Goal: Ask a question: Ask a question

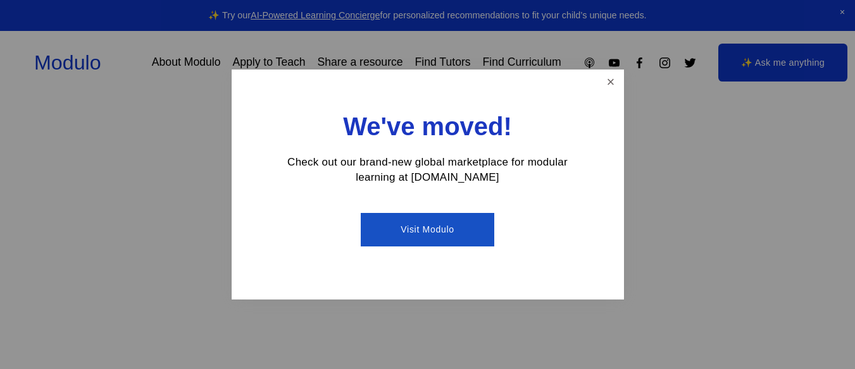
scroll to position [189, 0]
click at [614, 107] on div "We've moved! Check out our brand-new global marketplace for modular learning at…" at bounding box center [428, 185] width 392 height 231
click at [618, 95] on div "We've moved! Check out our brand-new global marketplace for modular learning at…" at bounding box center [428, 185] width 392 height 231
click at [608, 70] on div "We've moved! Check out our brand-new global marketplace for modular learning at…" at bounding box center [428, 185] width 392 height 231
click at [614, 92] on link "Close" at bounding box center [610, 82] width 22 height 22
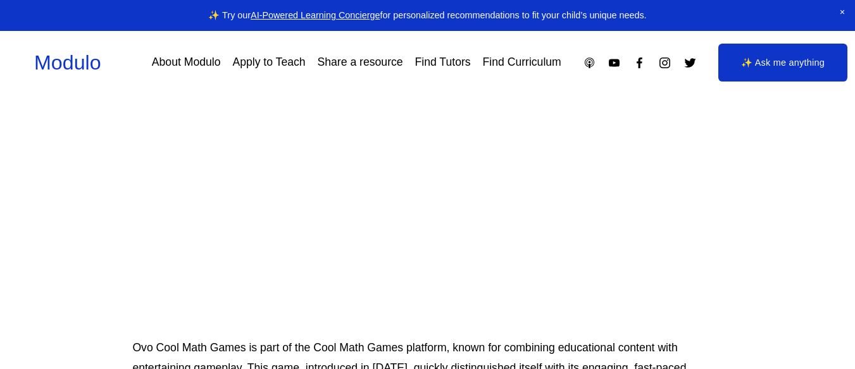
scroll to position [0, 0]
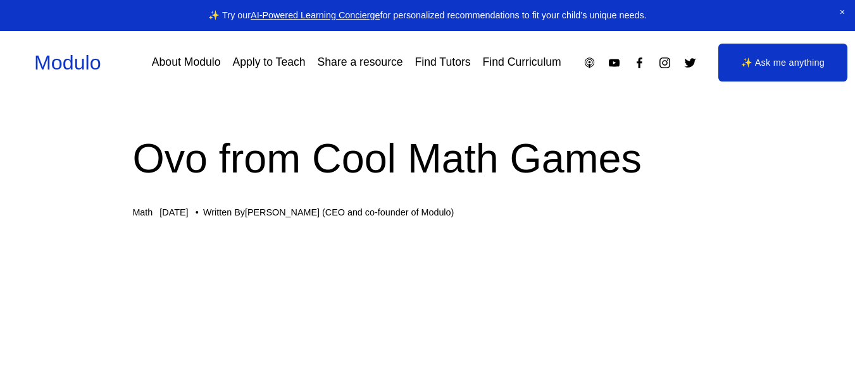
click at [789, 71] on link "✨ Ask me anything" at bounding box center [782, 63] width 129 height 38
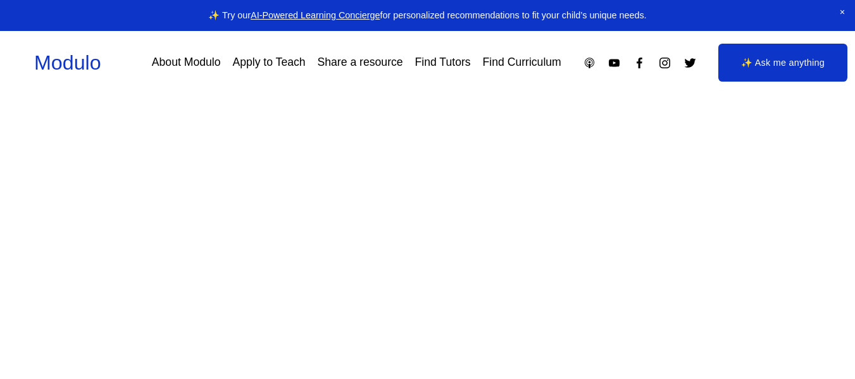
click at [88, 134] on div at bounding box center [427, 244] width 855 height 297
click at [84, 144] on div at bounding box center [427, 244] width 855 height 297
click at [84, 148] on div at bounding box center [427, 244] width 855 height 297
click at [84, 152] on div at bounding box center [427, 244] width 855 height 297
click at [82, 152] on div at bounding box center [410, 244] width 687 height 184
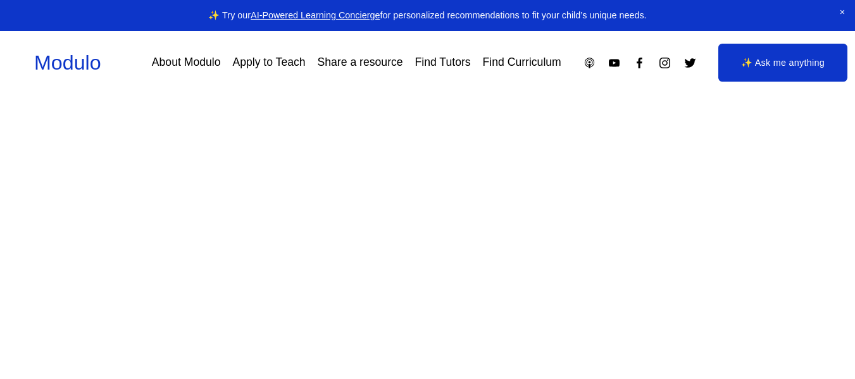
click at [74, 151] on div at bounding box center [427, 244] width 855 height 297
click at [169, 130] on div at bounding box center [410, 212] width 687 height 184
